Goal: Find specific page/section: Find specific page/section

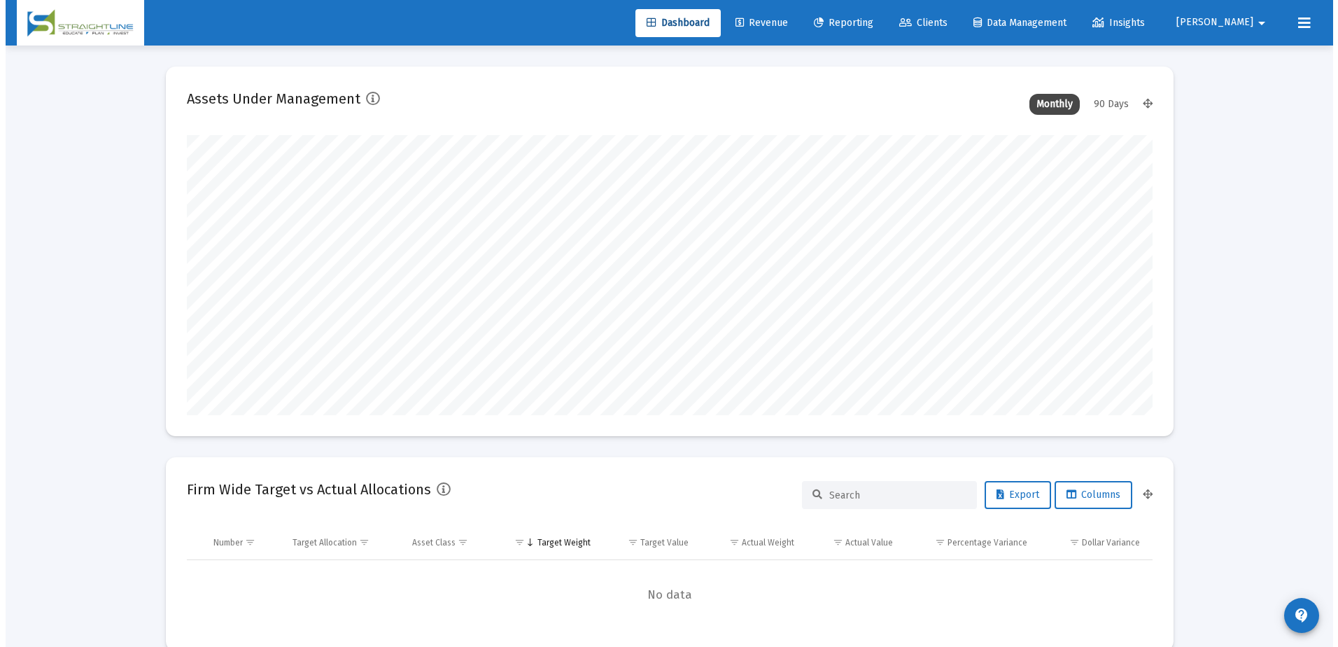
scroll to position [280, 520]
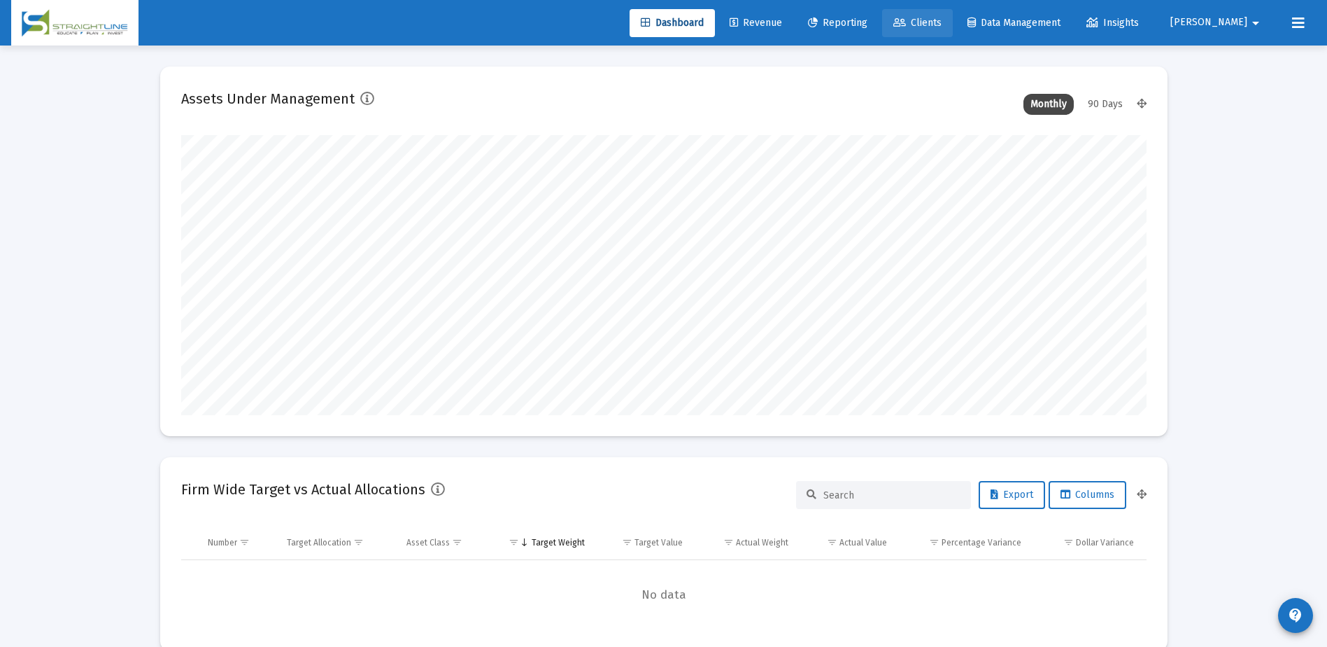
click at [953, 14] on link "Clients" at bounding box center [917, 23] width 71 height 28
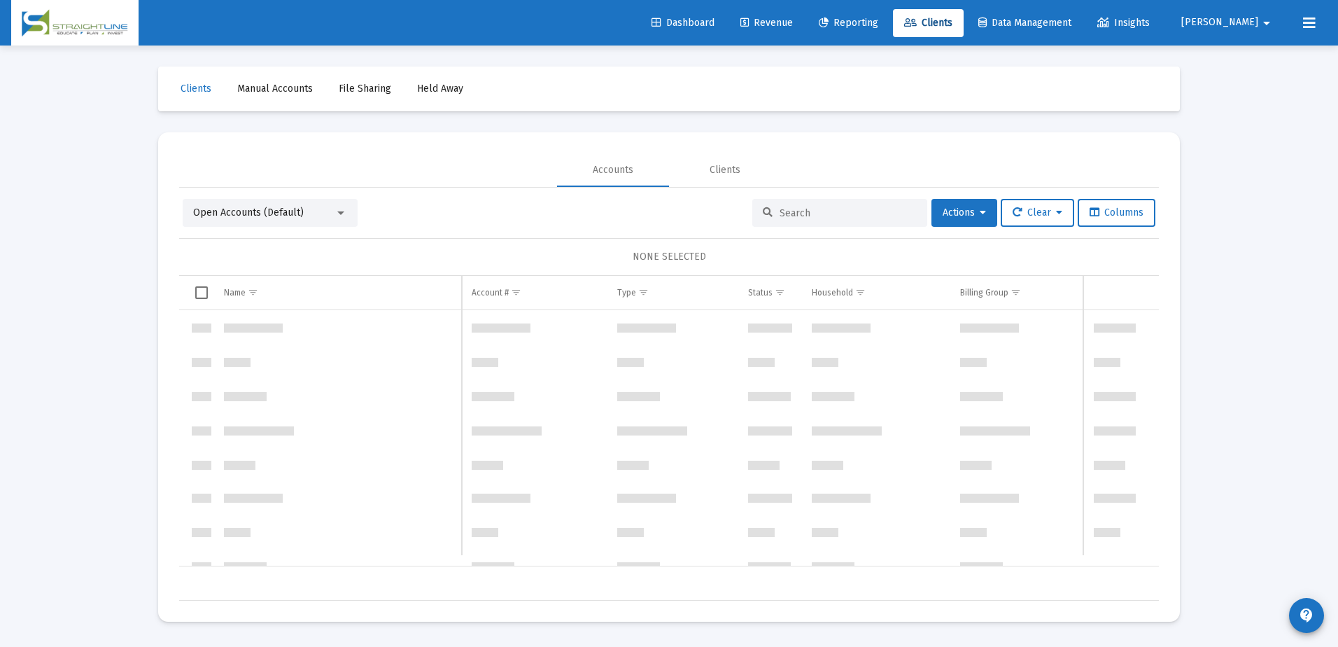
scroll to position [68513, 0]
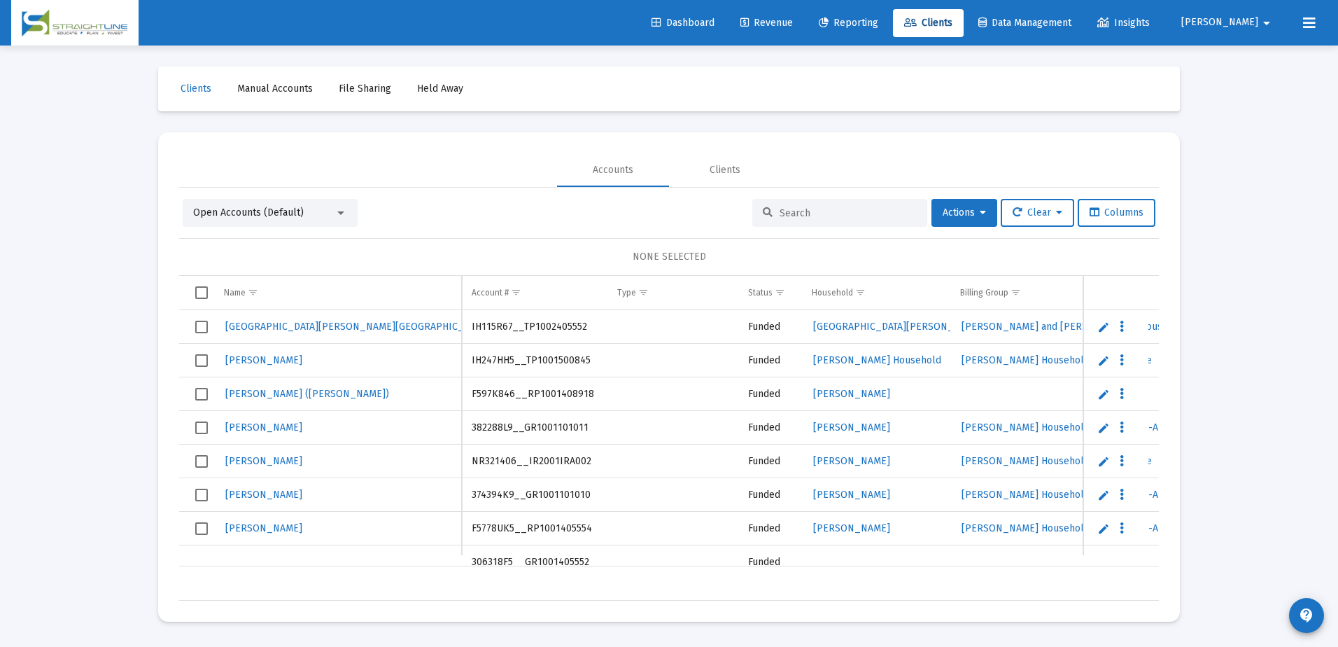
click at [864, 218] on input at bounding box center [847, 213] width 137 height 12
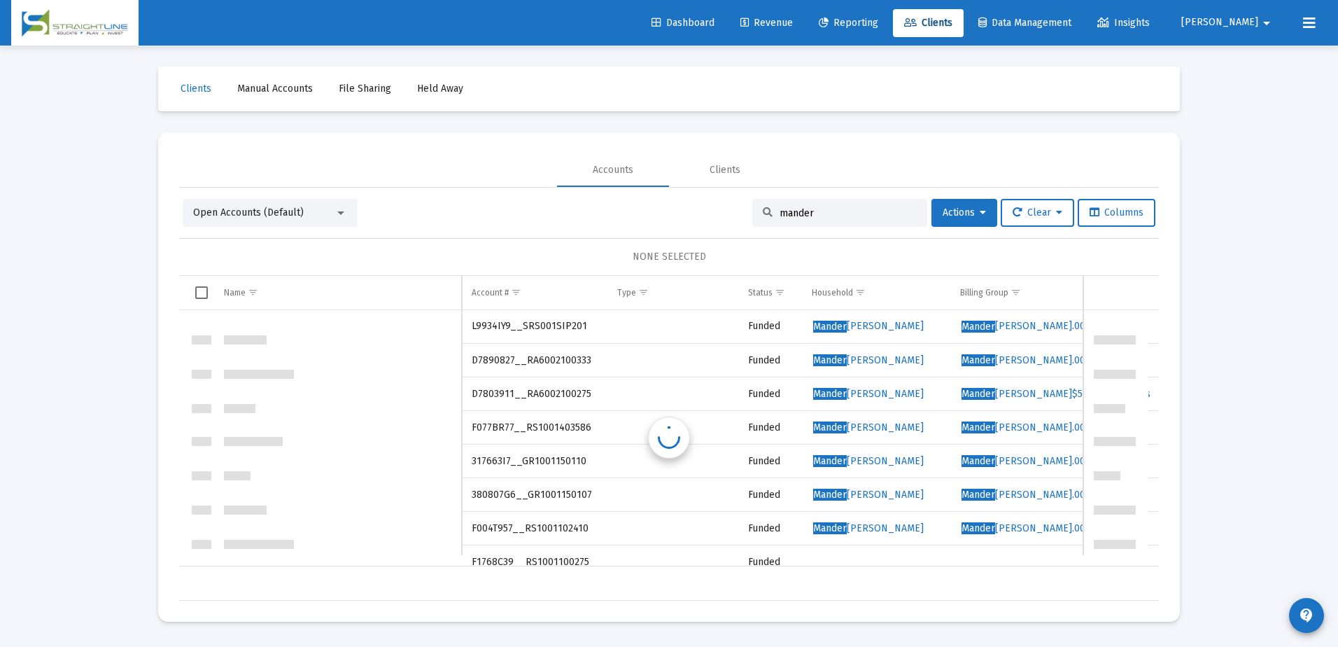
scroll to position [0, 0]
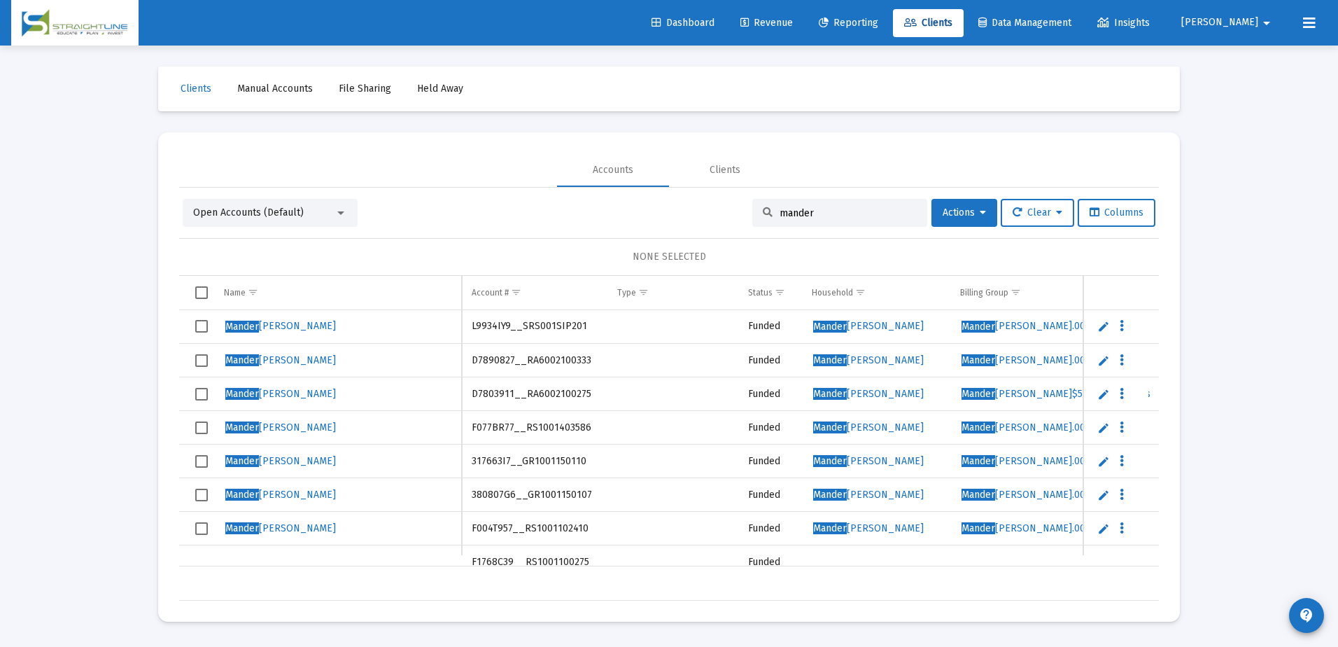
type input "mander"
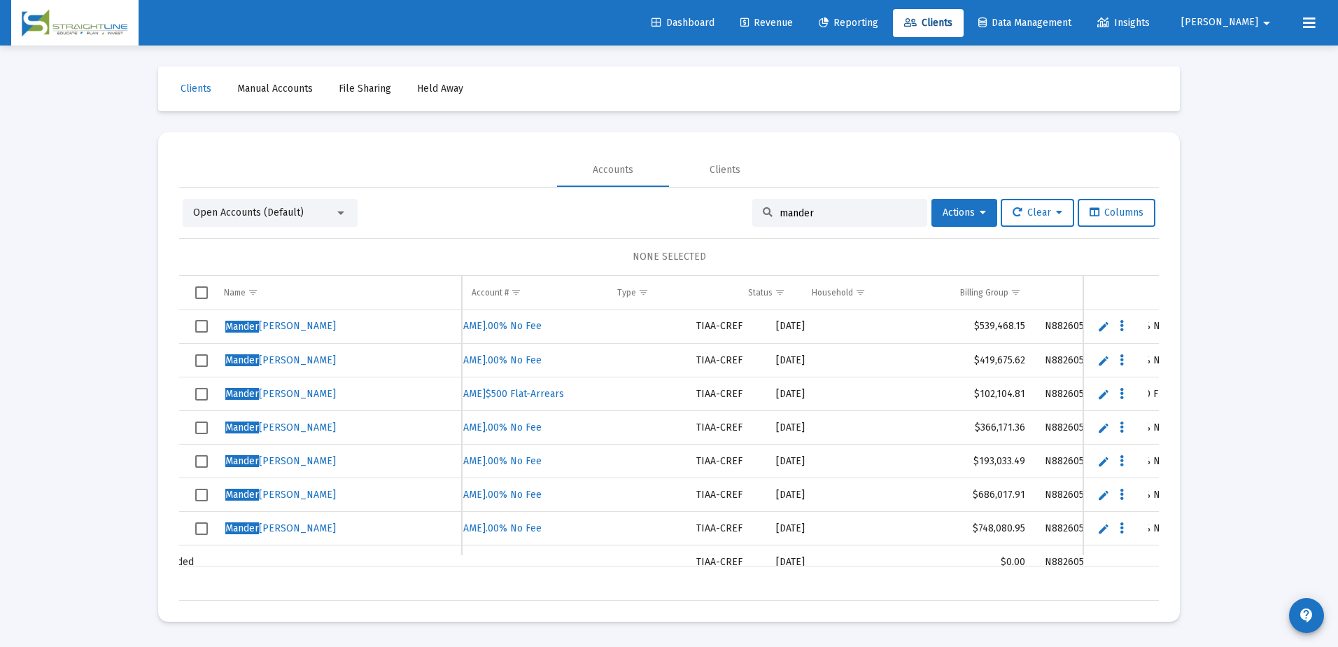
scroll to position [0, 682]
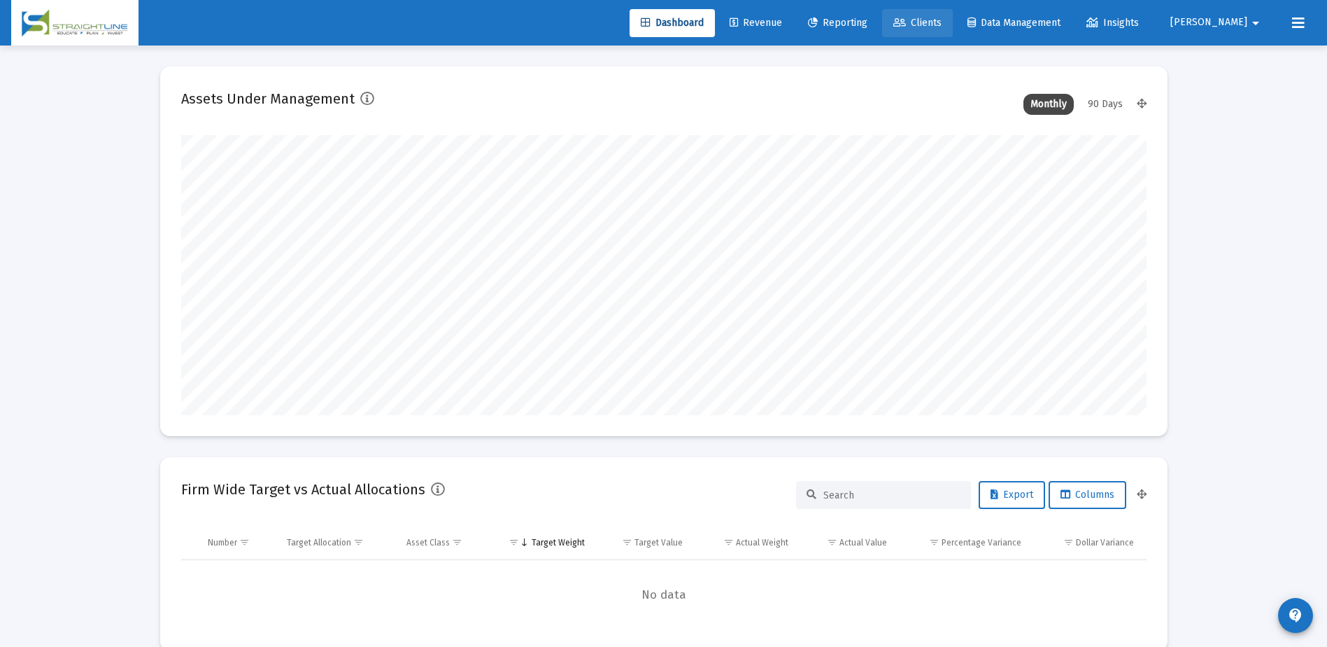
click at [942, 21] on span "Clients" at bounding box center [917, 23] width 48 height 12
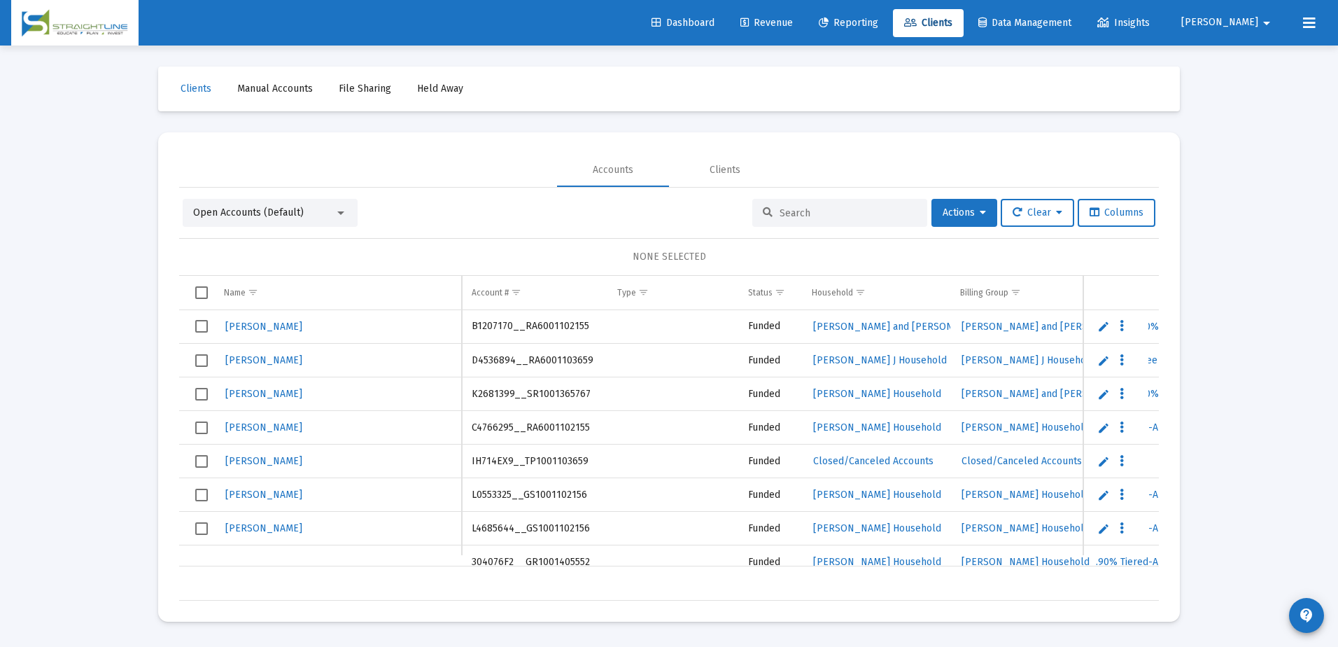
click at [791, 222] on div at bounding box center [839, 213] width 175 height 28
click at [796, 213] on input at bounding box center [847, 213] width 137 height 12
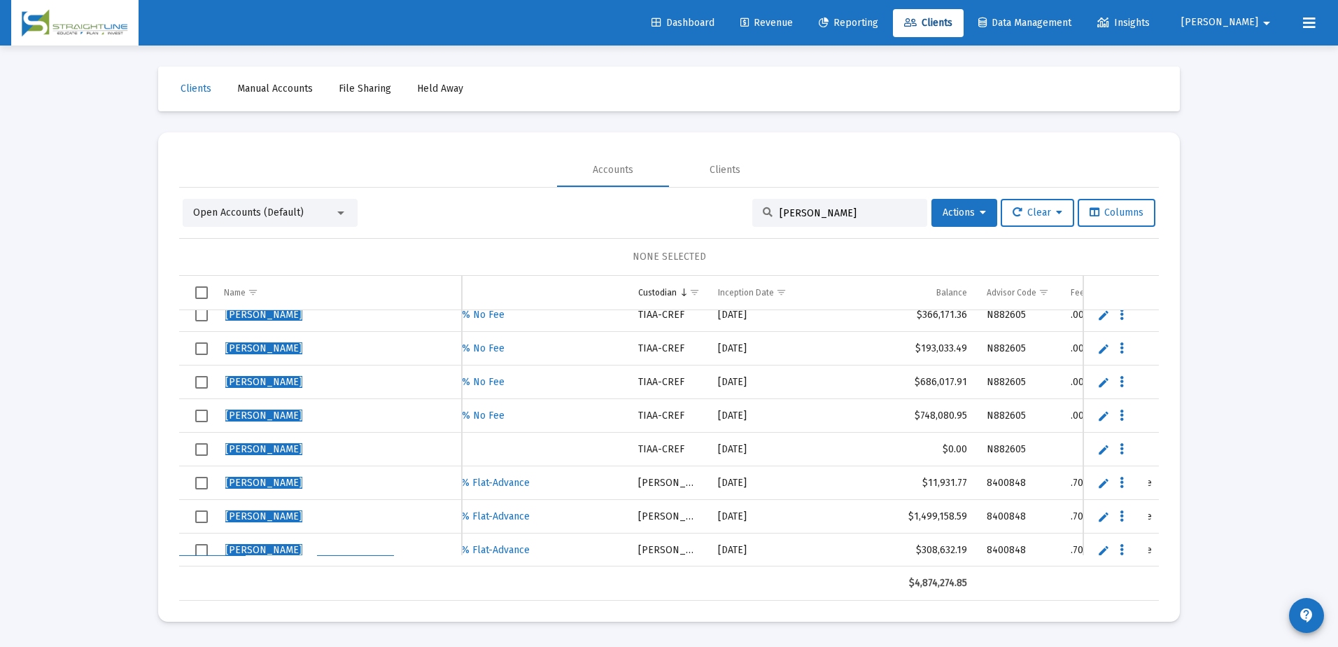
type input "[PERSON_NAME]"
drag, startPoint x: 970, startPoint y: 444, endPoint x: 491, endPoint y: 449, distance: 479.3
click at [491, 449] on tr "[PERSON_NAME] F1768C39__RS1001100275 Funded TIAA-CREF [DATE] $0.00 N882605" at bounding box center [411, 449] width 1753 height 34
